Goal: Transaction & Acquisition: Purchase product/service

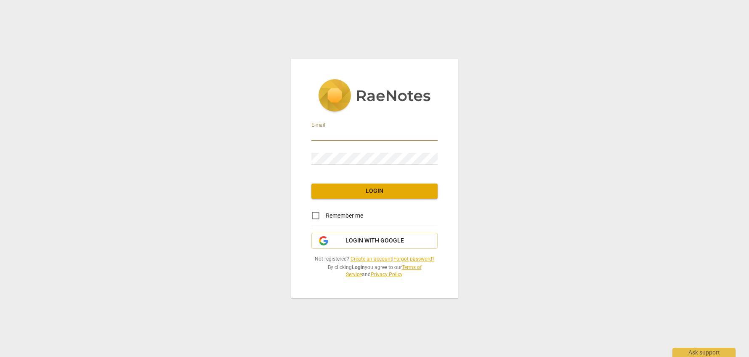
click at [335, 134] on input "email" at bounding box center [374, 135] width 126 height 12
type input "[PERSON_NAME][EMAIL_ADDRESS][DOMAIN_NAME]"
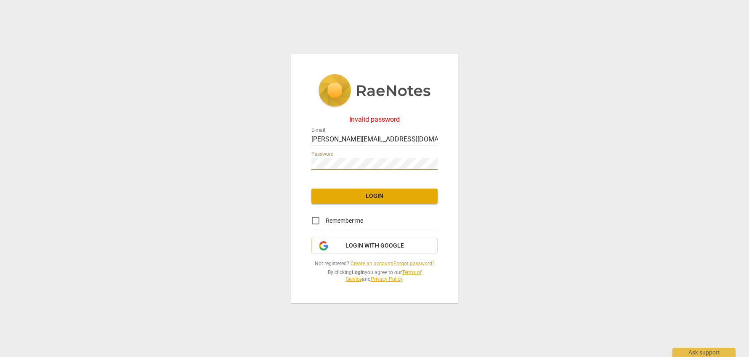
click at [257, 159] on div "Invalid password E-mail [PERSON_NAME][EMAIL_ADDRESS][DOMAIN_NAME] Password Logi…" at bounding box center [374, 178] width 749 height 357
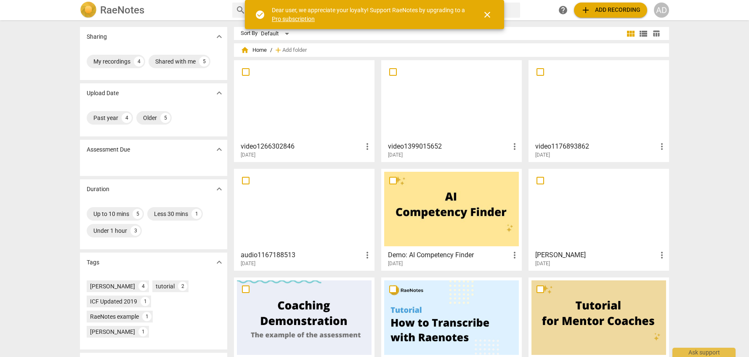
scroll to position [1, 0]
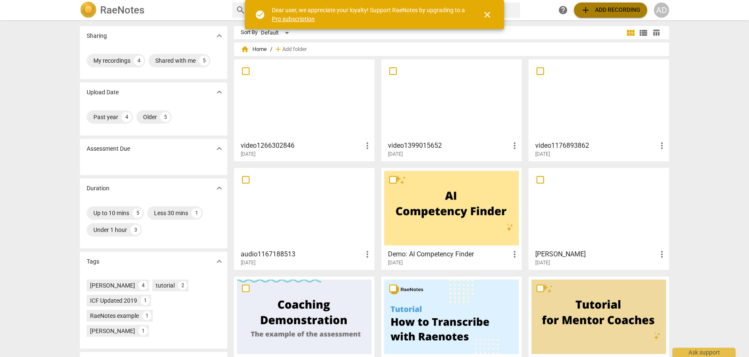
click at [603, 12] on span "add Add recording" at bounding box center [611, 10] width 60 height 10
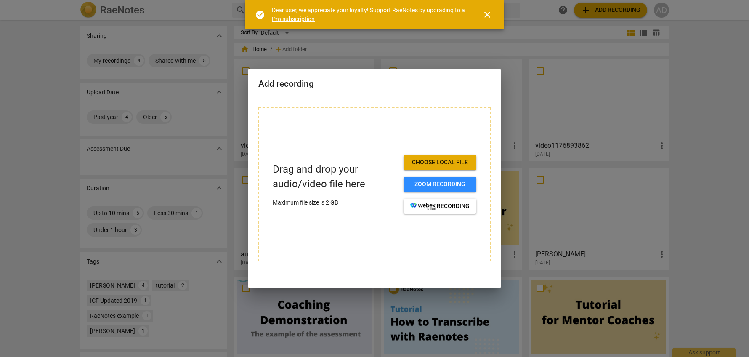
click at [434, 166] on span "Choose local file" at bounding box center [439, 162] width 59 height 8
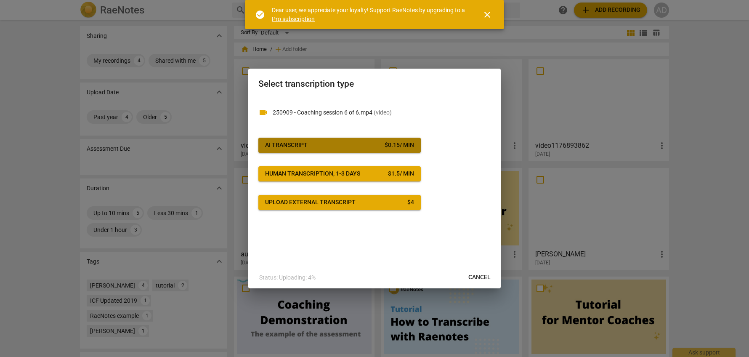
click at [327, 143] on span "AI Transcript $ 0.15 / min" at bounding box center [339, 145] width 149 height 8
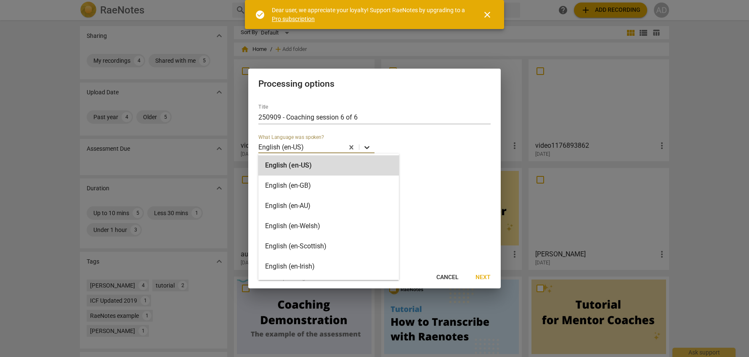
click at [366, 147] on icon at bounding box center [367, 147] width 8 height 8
click at [306, 184] on div "English (en-GB)" at bounding box center [328, 185] width 141 height 20
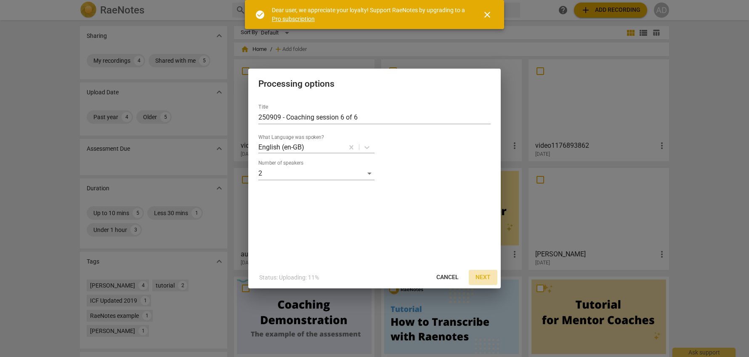
click at [483, 276] on span "Next" at bounding box center [483, 277] width 15 height 8
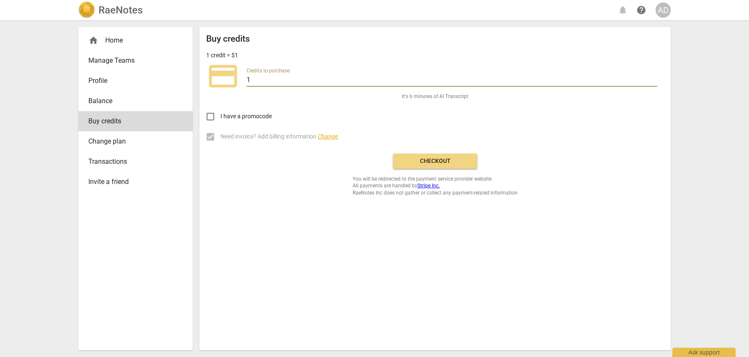
drag, startPoint x: 261, startPoint y: 80, endPoint x: 234, endPoint y: 79, distance: 27.4
click at [234, 79] on div "credit_card Credits to purchase 1" at bounding box center [435, 76] width 458 height 34
click at [106, 102] on span "Balance" at bounding box center [132, 101] width 88 height 10
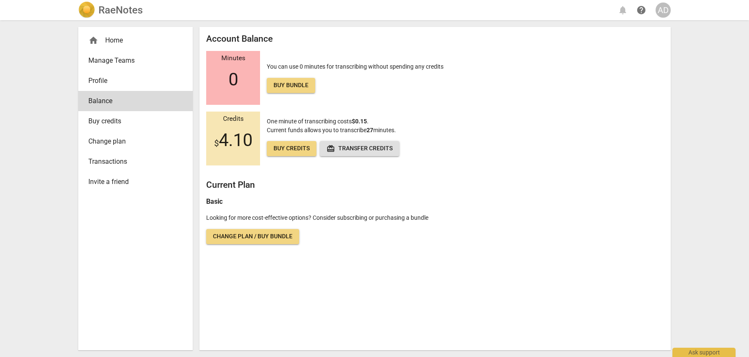
click at [300, 151] on span "Buy credits" at bounding box center [292, 148] width 36 height 8
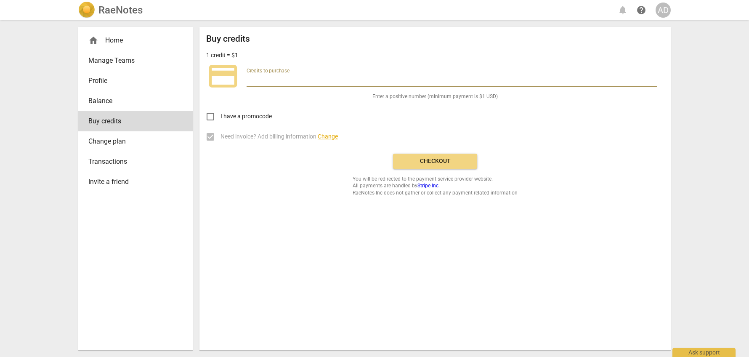
click at [281, 78] on input "number" at bounding box center [452, 80] width 411 height 12
click at [655, 77] on input "1" at bounding box center [452, 80] width 411 height 12
click at [655, 77] on input "2" at bounding box center [452, 80] width 411 height 12
click at [655, 77] on input "3" at bounding box center [452, 80] width 411 height 12
click at [655, 77] on input "4" at bounding box center [452, 80] width 411 height 12
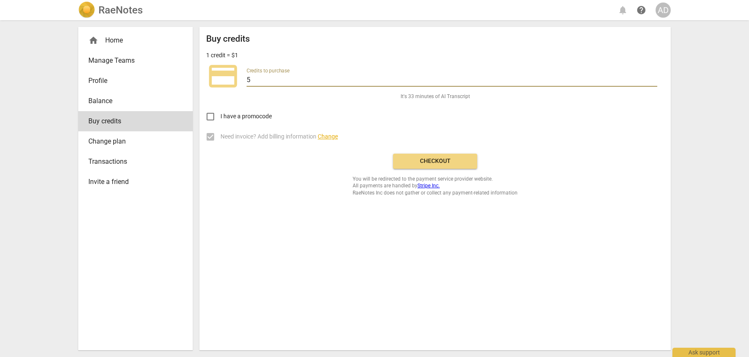
click at [655, 77] on input "5" at bounding box center [452, 80] width 411 height 12
click at [655, 77] on input "6" at bounding box center [452, 80] width 411 height 12
click at [655, 77] on input "7" at bounding box center [452, 80] width 411 height 12
click at [655, 77] on input "8" at bounding box center [452, 80] width 411 height 12
click at [655, 77] on input "9" at bounding box center [452, 80] width 411 height 12
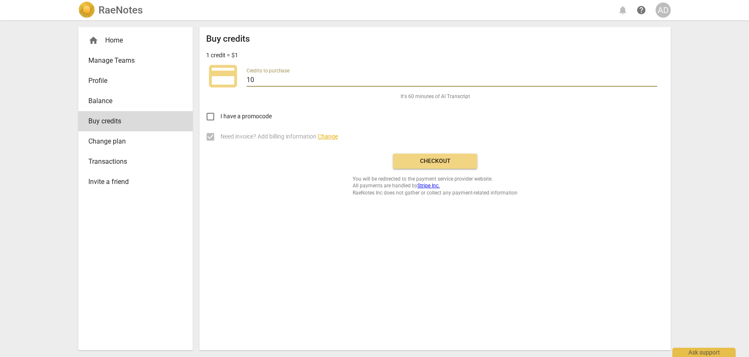
click at [655, 79] on input "10" at bounding box center [452, 80] width 411 height 12
click at [655, 79] on input "11" at bounding box center [452, 80] width 411 height 12
click at [655, 79] on input "12" at bounding box center [452, 80] width 411 height 12
click at [655, 79] on input "13" at bounding box center [452, 80] width 411 height 12
click at [655, 79] on input "14" at bounding box center [452, 80] width 411 height 12
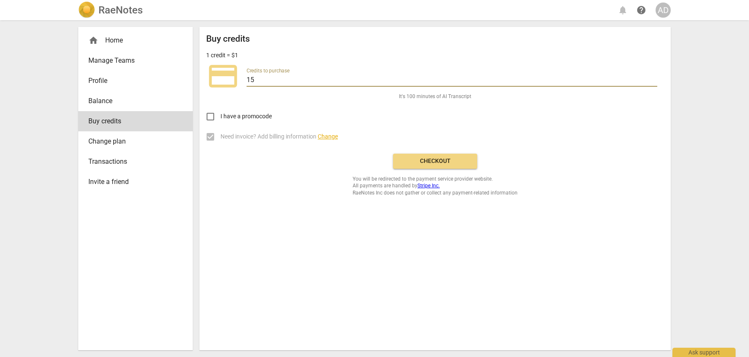
click at [655, 79] on input "15" at bounding box center [452, 80] width 411 height 12
click at [655, 79] on input "16" at bounding box center [452, 80] width 411 height 12
click at [655, 79] on input "17" at bounding box center [452, 80] width 411 height 12
click at [655, 79] on input "18" at bounding box center [452, 80] width 411 height 12
click at [655, 79] on input "19" at bounding box center [452, 80] width 411 height 12
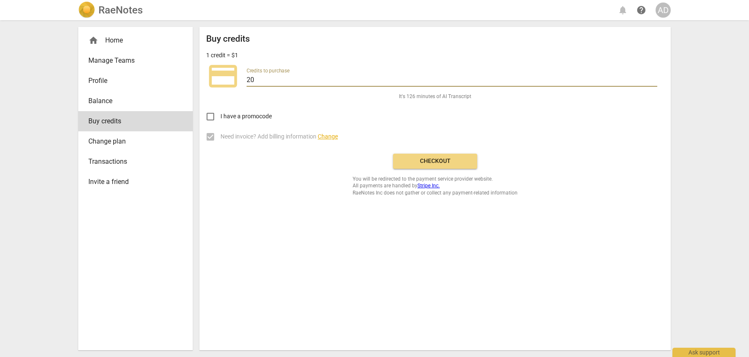
click at [655, 79] on input "20" at bounding box center [452, 80] width 411 height 12
click at [655, 79] on input "21" at bounding box center [452, 80] width 411 height 12
type input "20"
click at [656, 83] on input "20" at bounding box center [452, 80] width 411 height 12
click at [454, 162] on span "Checkout" at bounding box center [435, 161] width 71 height 8
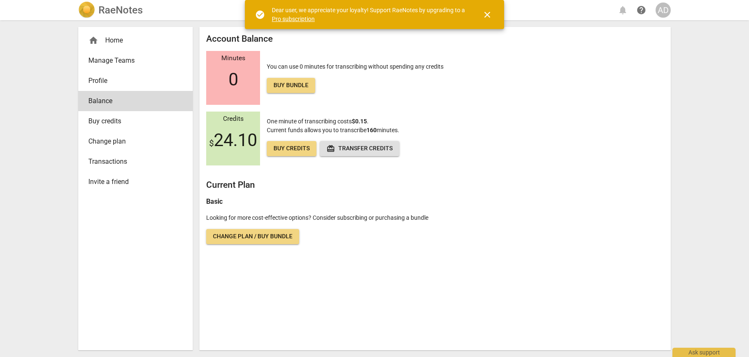
click at [284, 21] on link "Pro subscription" at bounding box center [293, 19] width 43 height 7
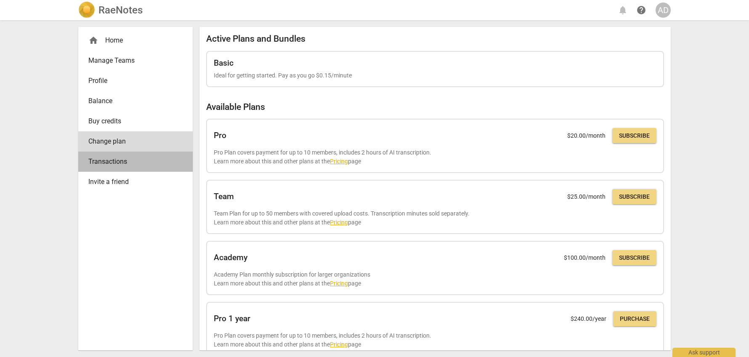
click at [108, 163] on span "Transactions" at bounding box center [132, 162] width 88 height 10
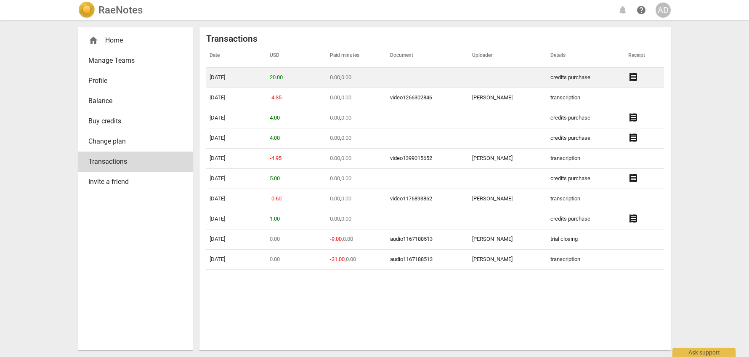
click at [631, 76] on span "receipt" at bounding box center [633, 77] width 10 height 10
click at [632, 75] on span "receipt" at bounding box center [633, 77] width 10 height 10
